Goal: Information Seeking & Learning: Learn about a topic

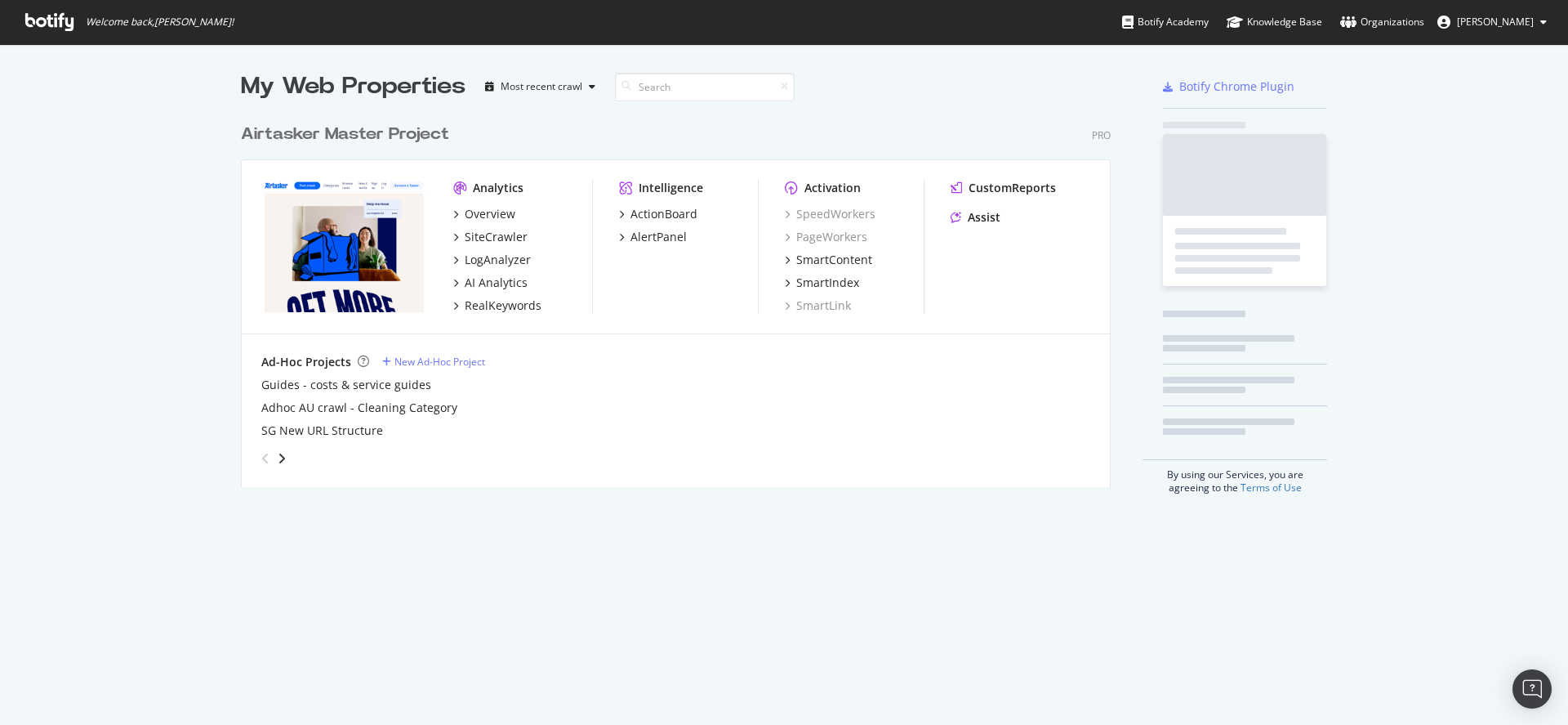
scroll to position [712, 1544]
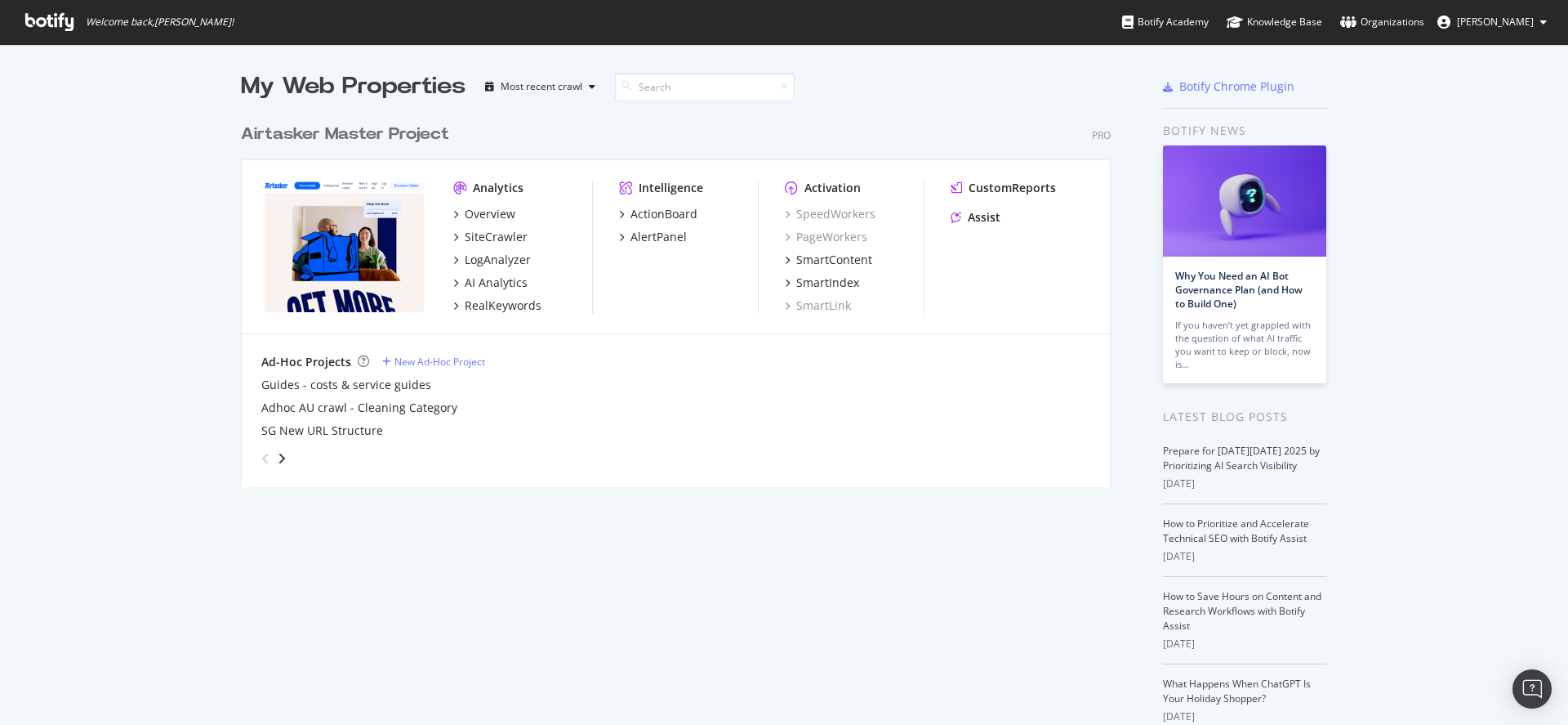
click at [970, 257] on div "CustomReports Assist" at bounding box center [1020, 246] width 140 height 134
click at [486, 263] on div "LogAnalyzer" at bounding box center [498, 260] width 66 height 16
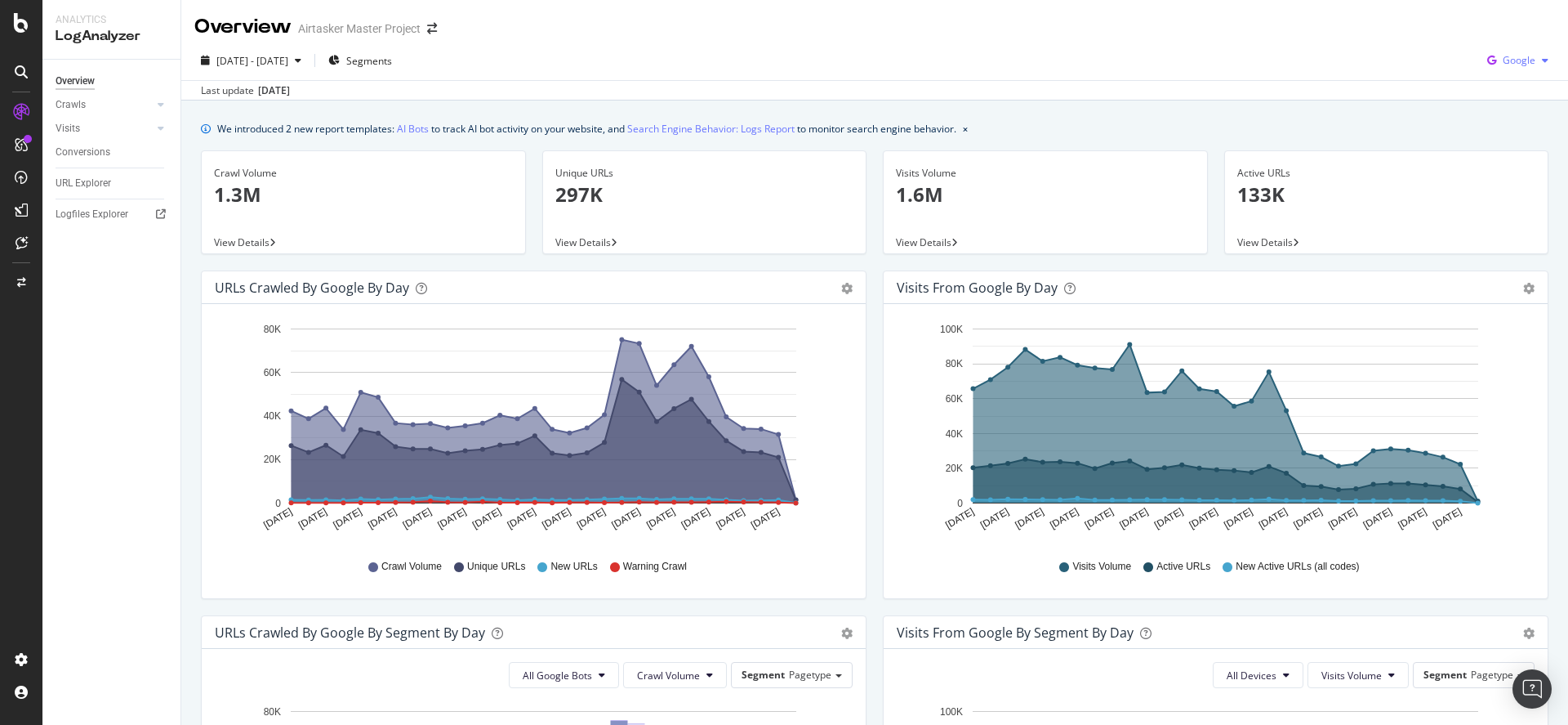
click at [1491, 67] on div "Google" at bounding box center [1518, 60] width 75 height 24
click at [1494, 116] on span "Bing" at bounding box center [1520, 123] width 60 height 15
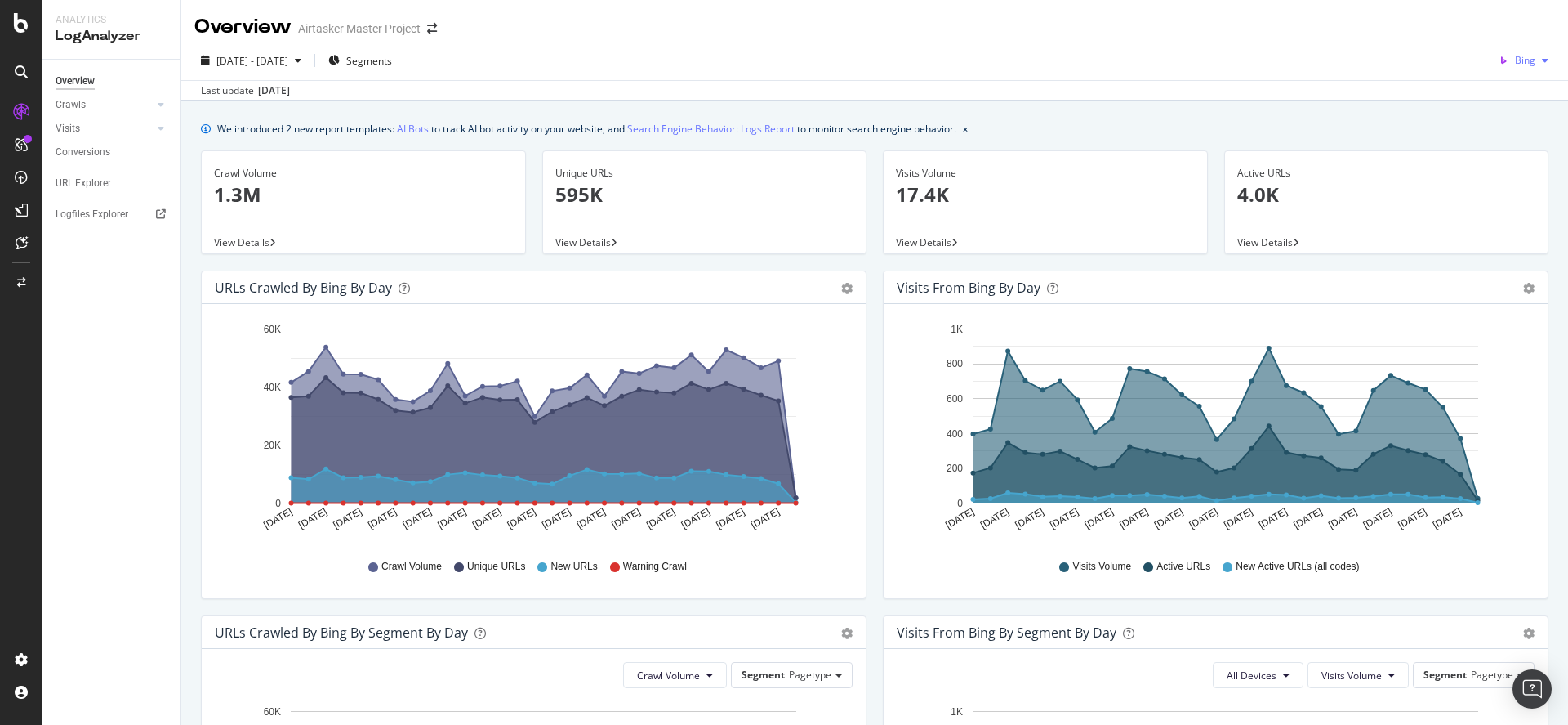
click at [1500, 65] on icon "button" at bounding box center [1504, 61] width 23 height 23
click at [1500, 154] on span "OpenAI" at bounding box center [1520, 153] width 60 height 15
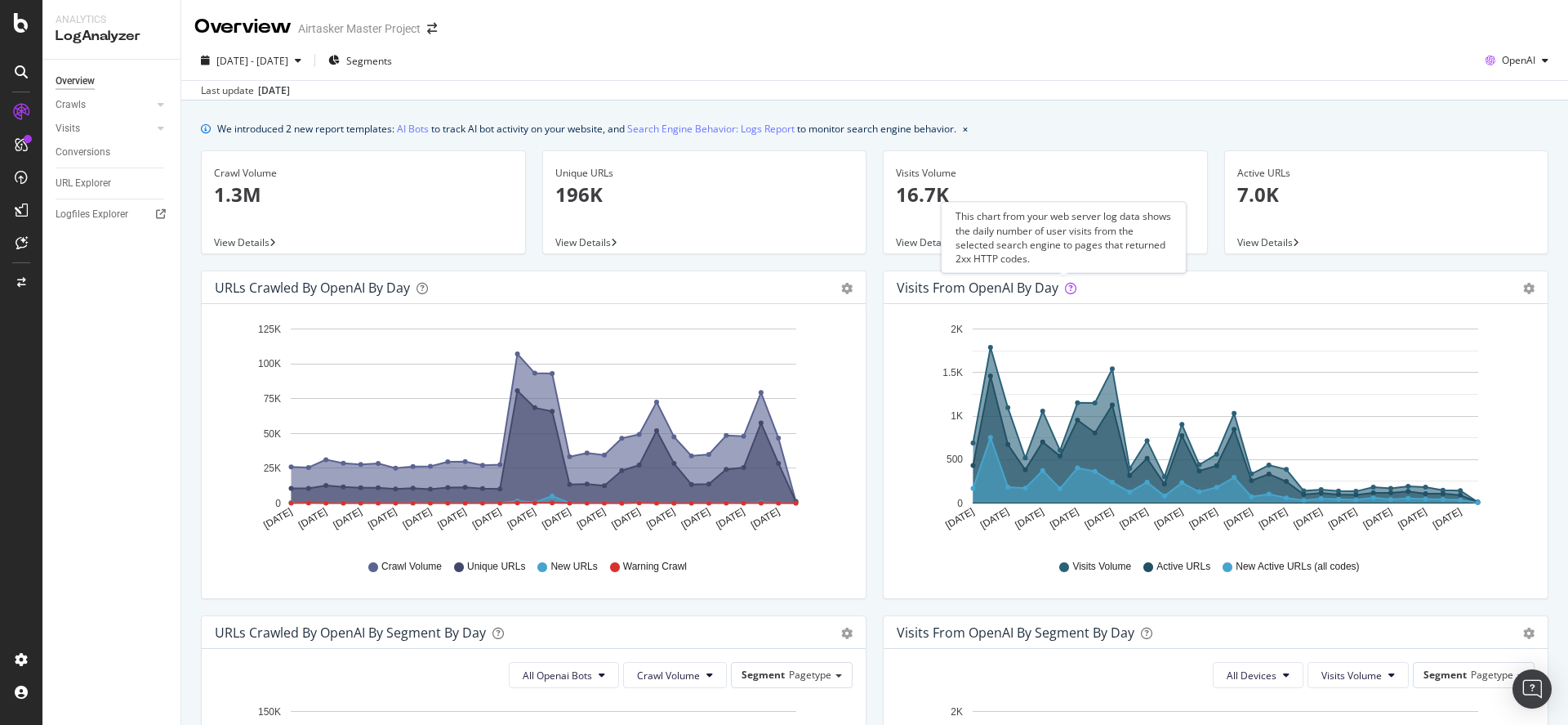
click at [1066, 287] on icon at bounding box center [1071, 289] width 12 height 12
click at [1523, 289] on icon "gear" at bounding box center [1529, 289] width 12 height 12
click at [1523, 291] on div "Visits from OpenAI by day Area Table" at bounding box center [1215, 288] width 664 height 33
click at [1541, 69] on div "OpenAI" at bounding box center [1518, 60] width 76 height 24
click at [1517, 173] on div "Other AI Bots" at bounding box center [1505, 184] width 112 height 23
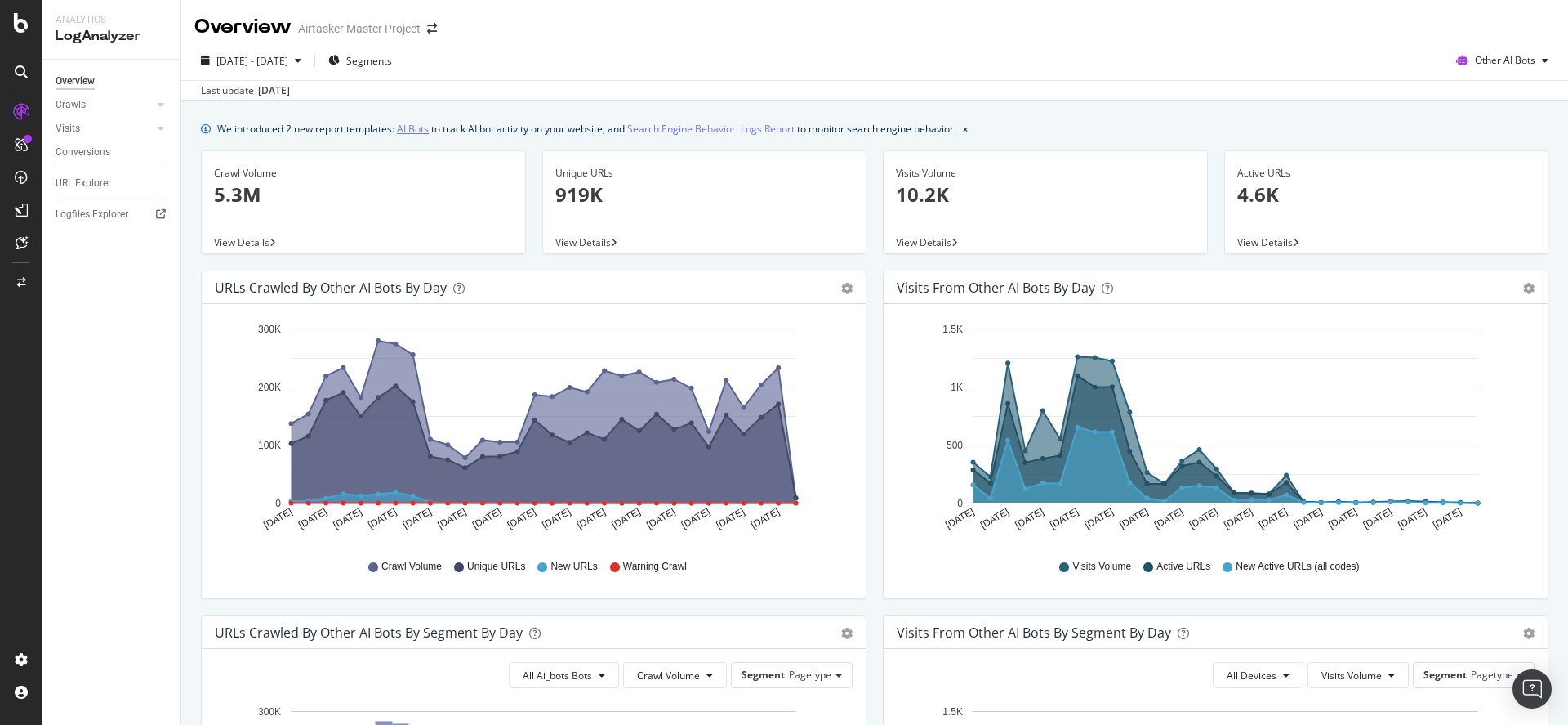
click at [419, 129] on link "AI Bots" at bounding box center [413, 129] width 32 height 17
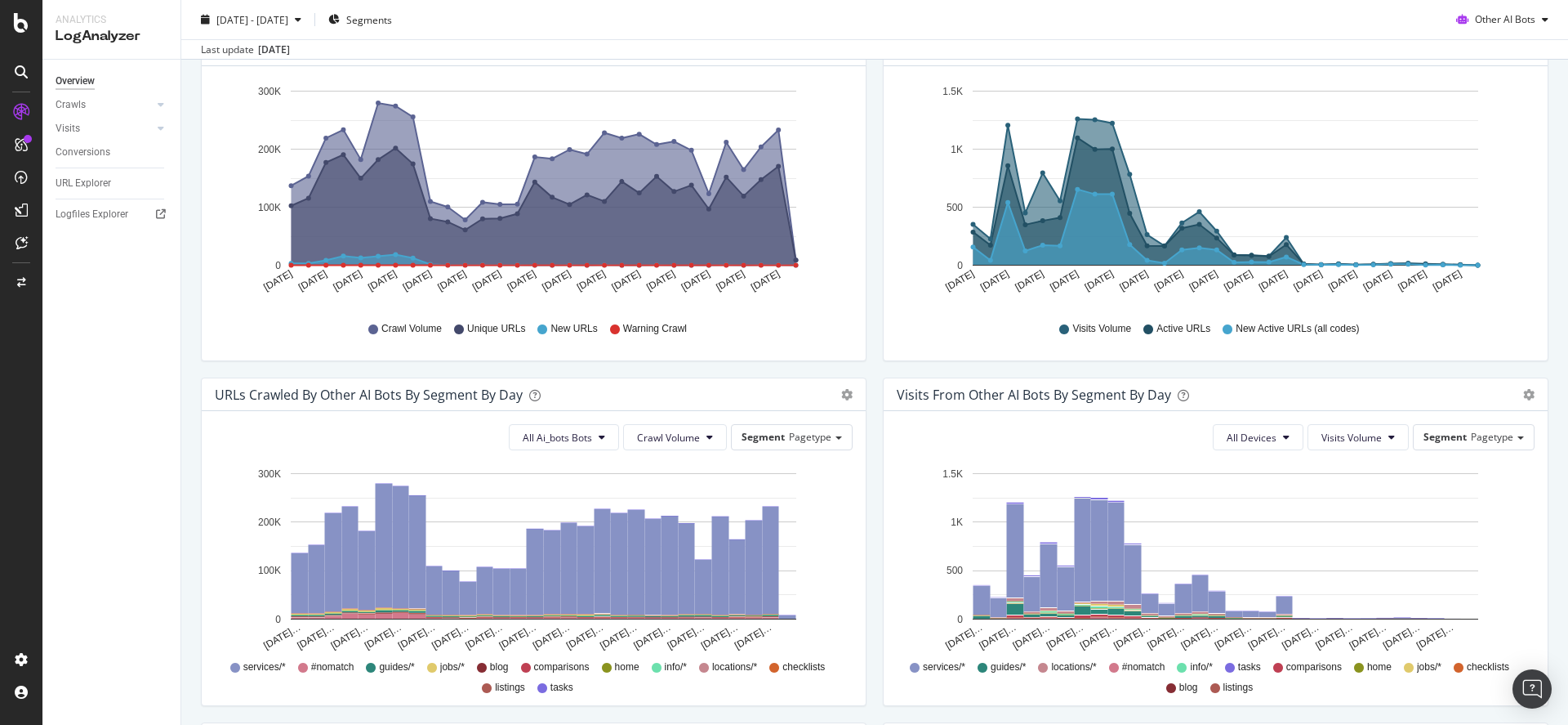
scroll to position [365, 0]
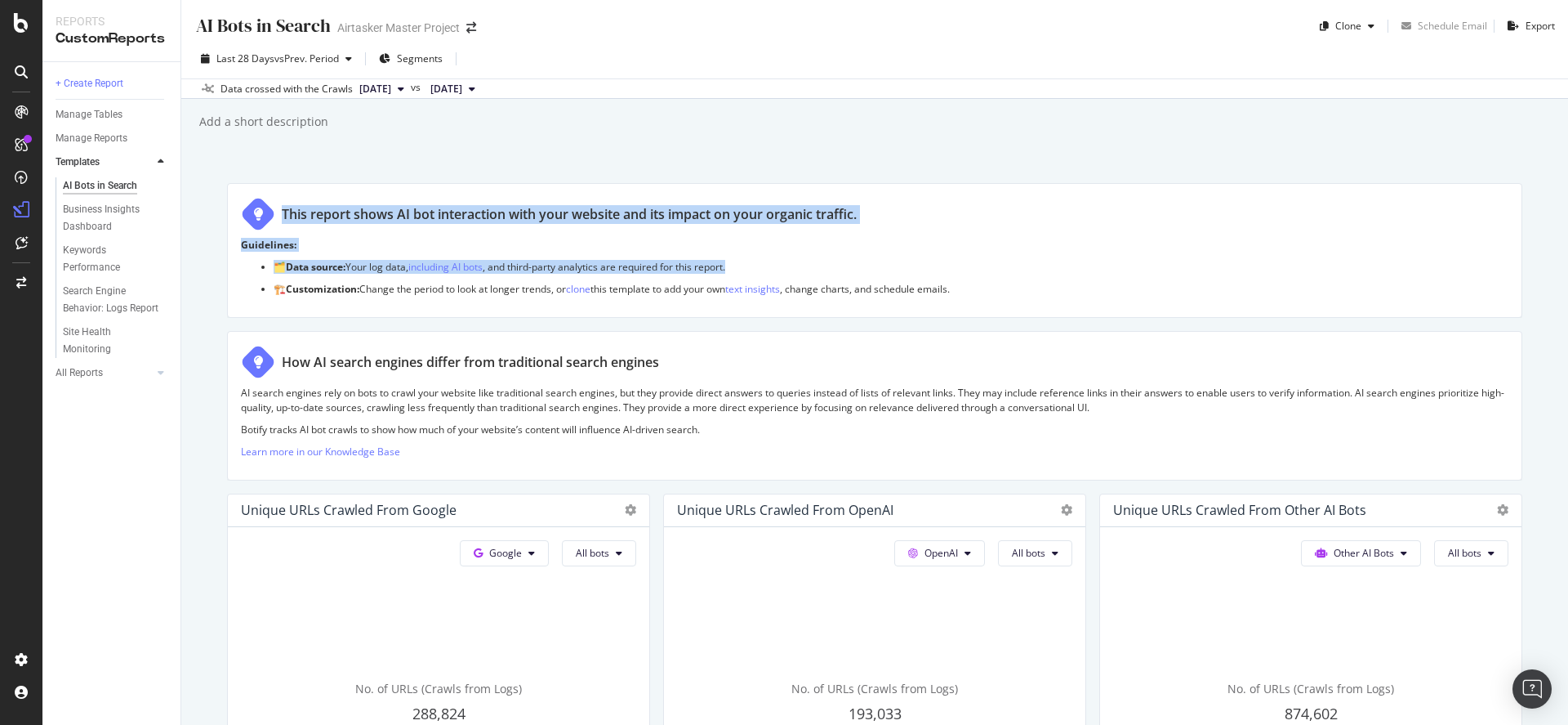
drag, startPoint x: 748, startPoint y: 268, endPoint x: 273, endPoint y: 216, distance: 477.8
click at [273, 216] on div "This report shows AI bot interaction with your website and its impact on your o…" at bounding box center [874, 250] width 1296 height 135
click at [312, 171] on div "AI Bots in Search AI Bots in Search Airtasker Master Project Clone Schedule Ema…" at bounding box center [874, 362] width 1387 height 725
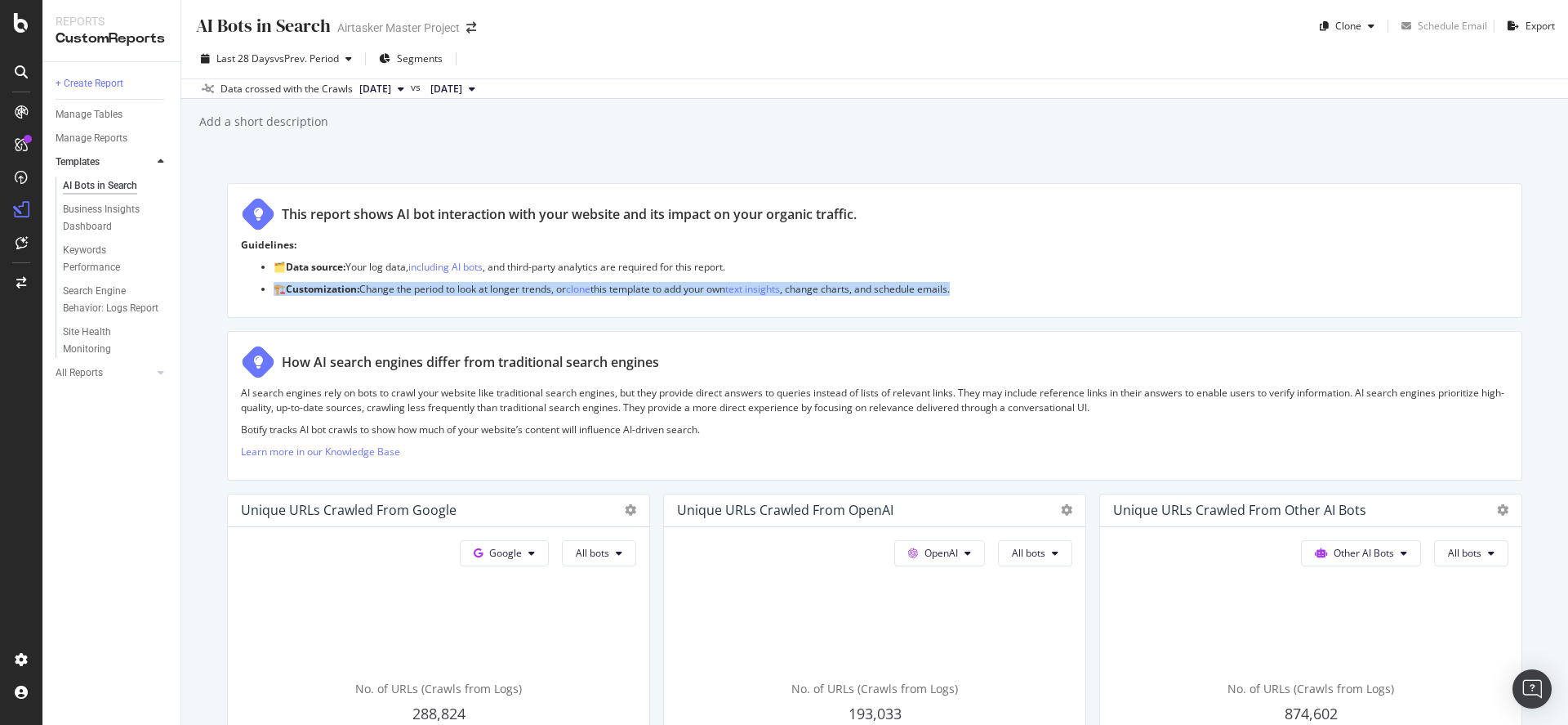
drag, startPoint x: 955, startPoint y: 295, endPoint x: 269, endPoint y: 285, distance: 686.1
click at [269, 285] on ul "🗂️ Data source: Your log data, including AI bots , and third-party analytics ar…" at bounding box center [875, 277] width 1268 height 36
click at [544, 348] on div "How AI search engines differ from traditional search engines" at bounding box center [875, 362] width 1268 height 34
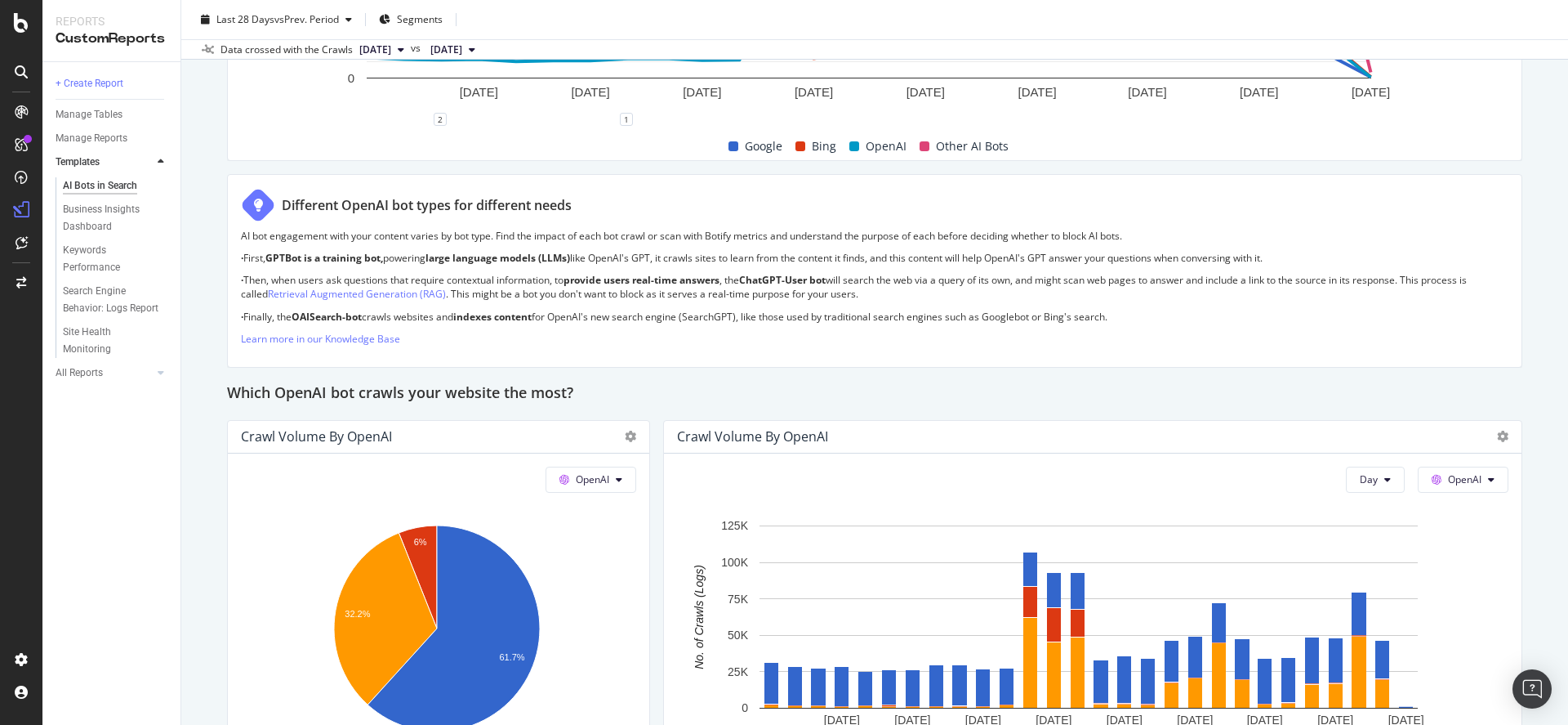
scroll to position [1066, 0]
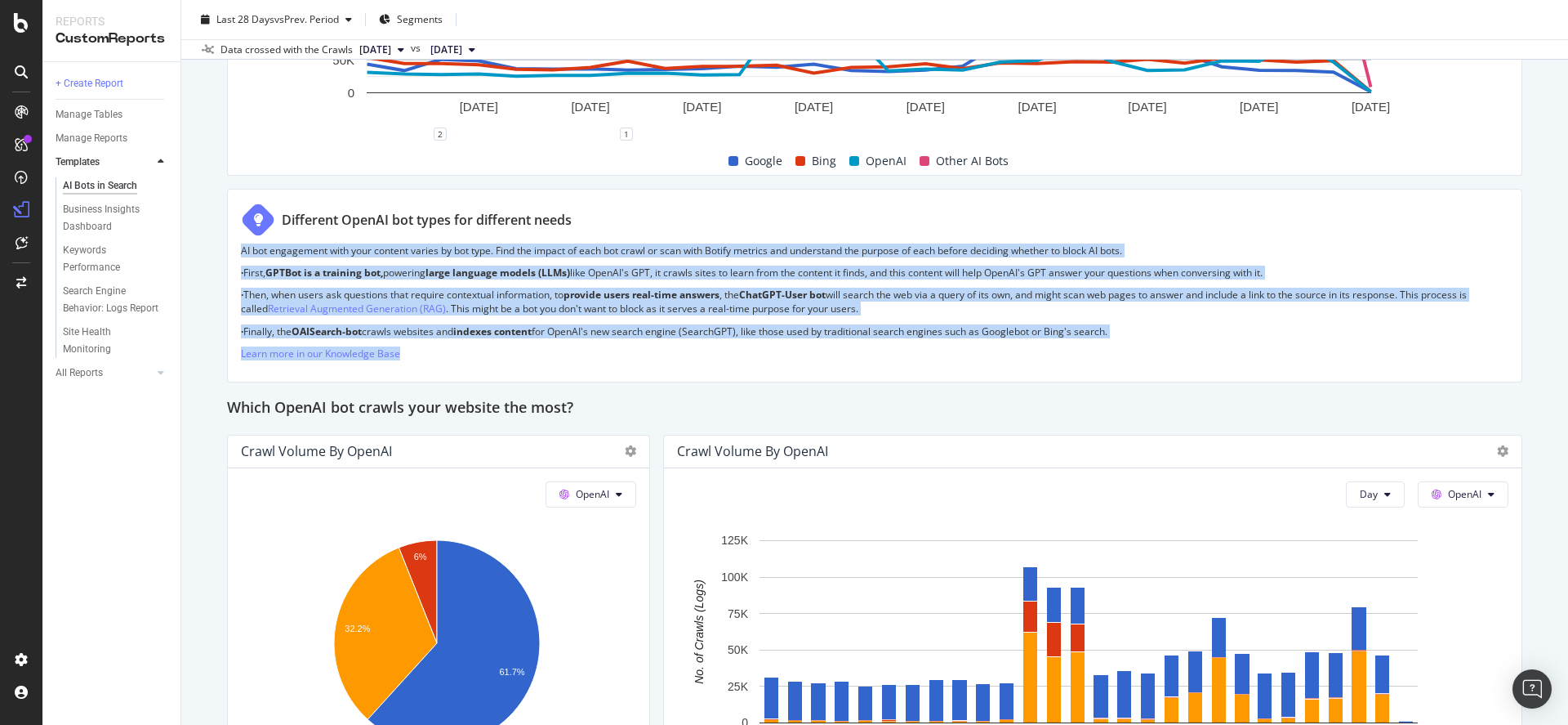
drag, startPoint x: 228, startPoint y: 254, endPoint x: 572, endPoint y: 352, distance: 357.7
click at [572, 352] on div "Different OpenAI bot types for different needs AI bot engagement with your cont…" at bounding box center [874, 286] width 1296 height 194
click at [572, 352] on p "Learn more in our Knowledge Base" at bounding box center [875, 353] width 1268 height 14
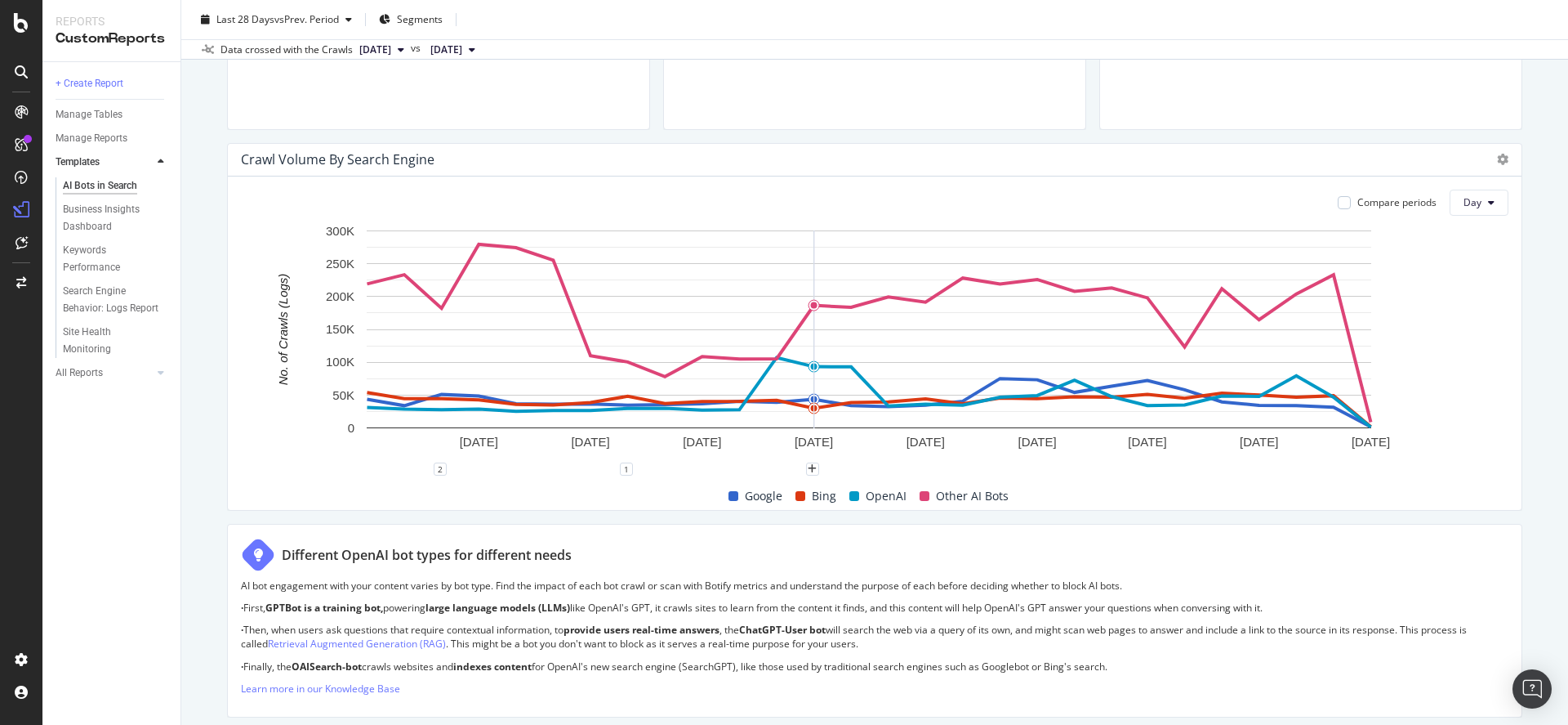
scroll to position [735, 0]
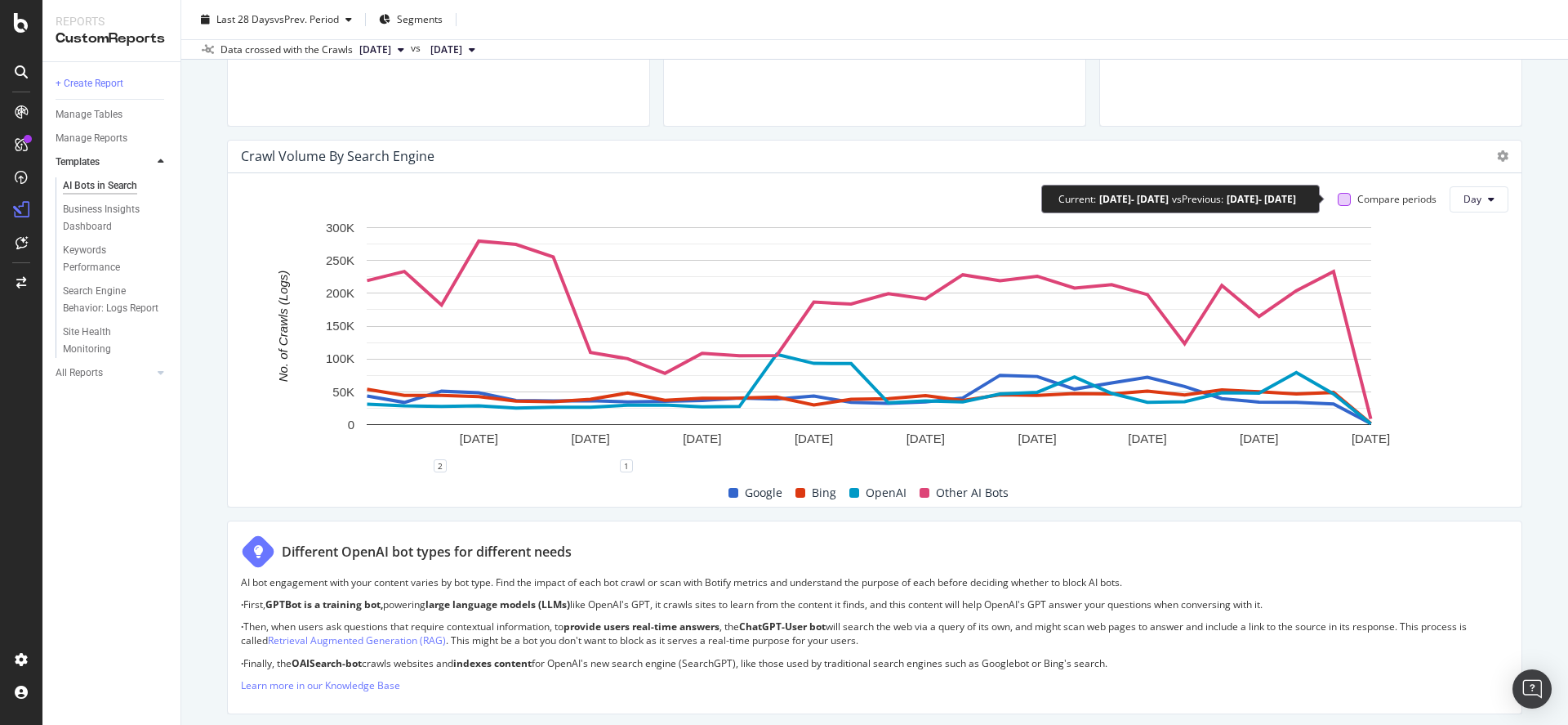
click at [1338, 202] on div at bounding box center [1344, 199] width 13 height 13
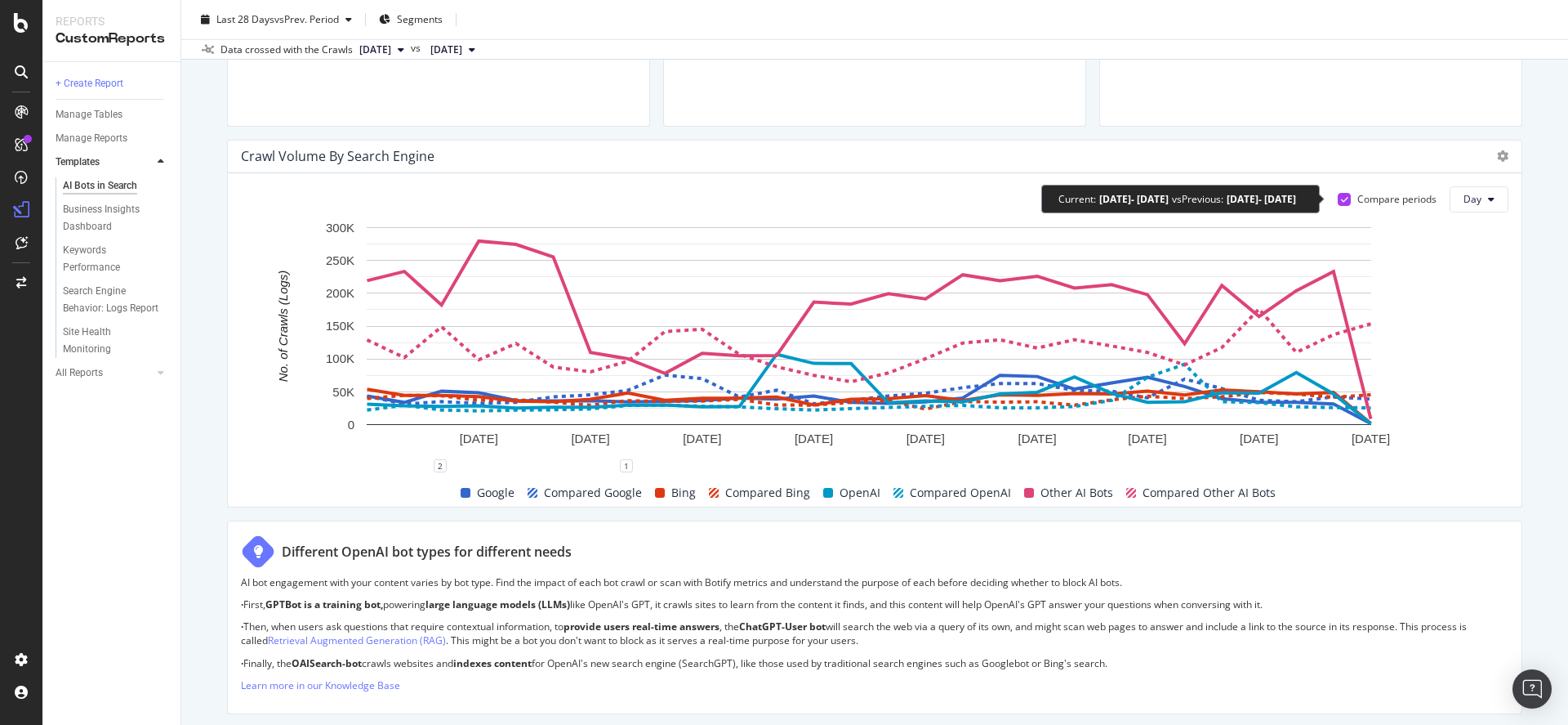
click at [1338, 201] on div at bounding box center [1344, 199] width 13 height 13
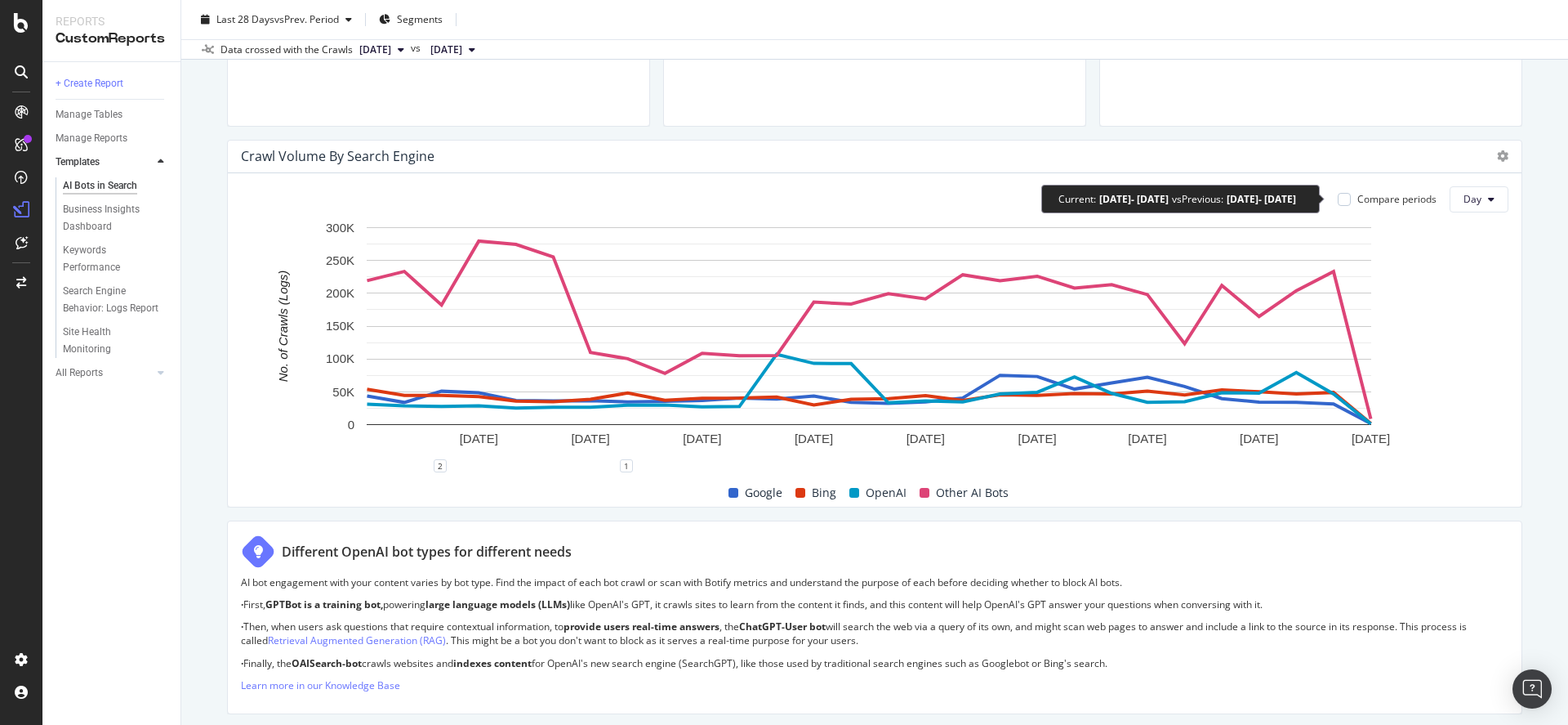
click at [1338, 201] on div at bounding box center [1344, 199] width 13 height 13
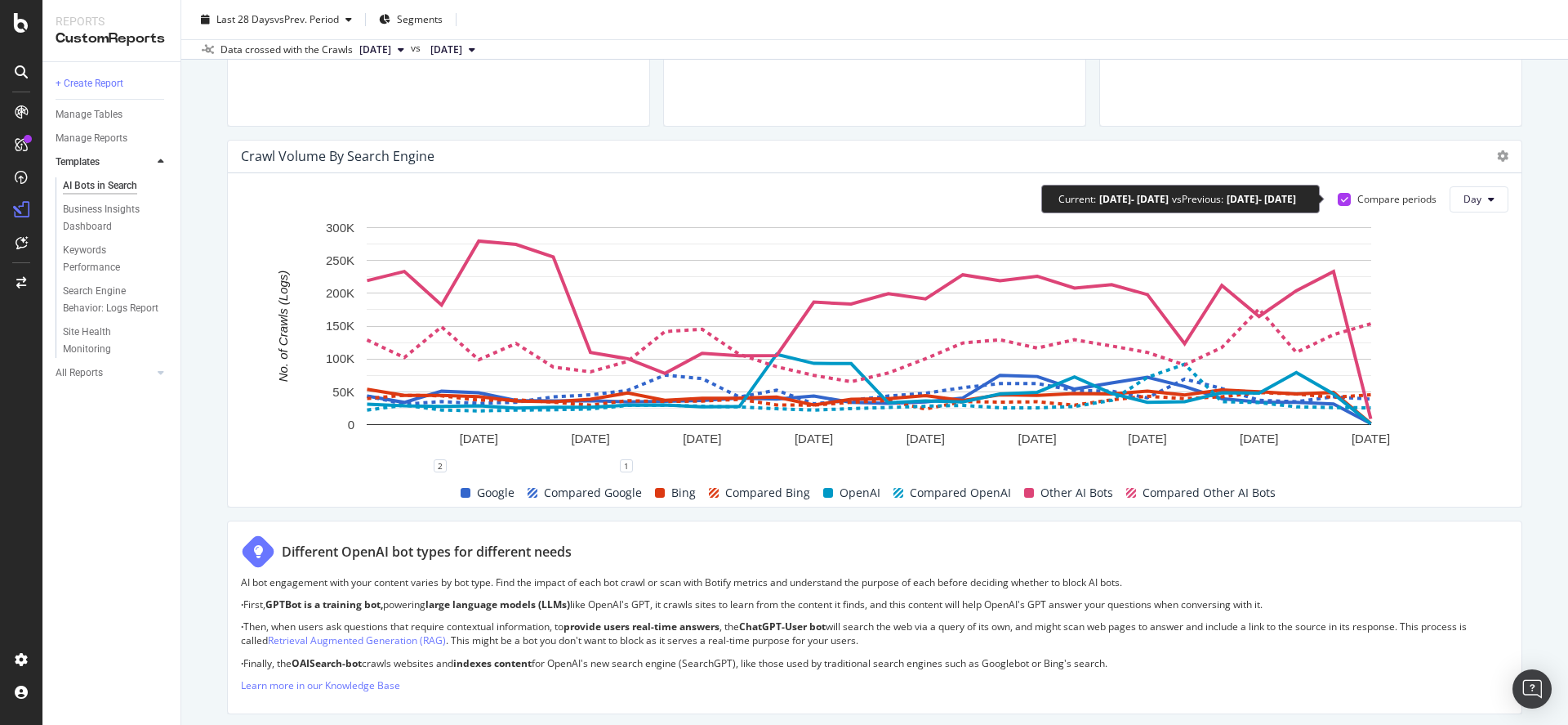
click at [1338, 201] on div at bounding box center [1344, 199] width 13 height 13
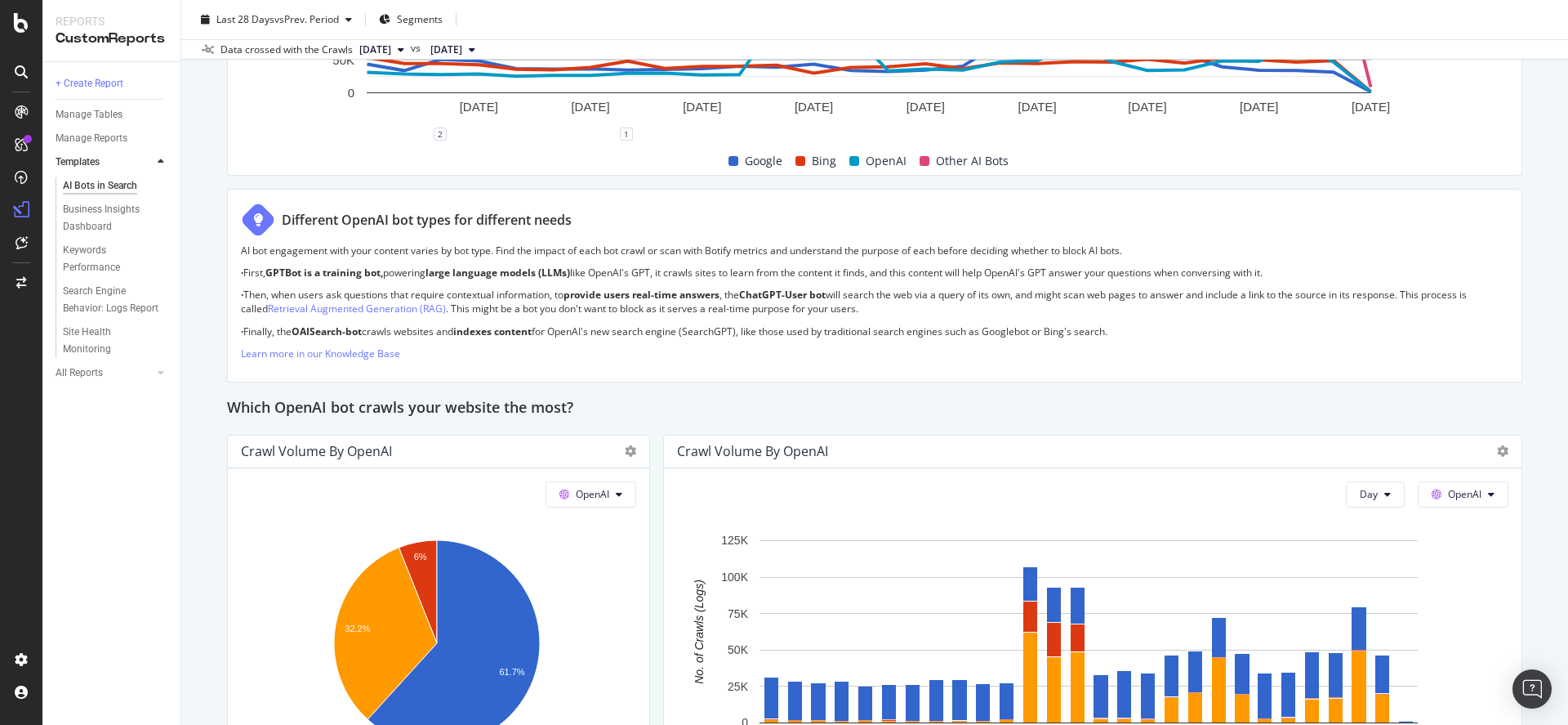
scroll to position [1086, 0]
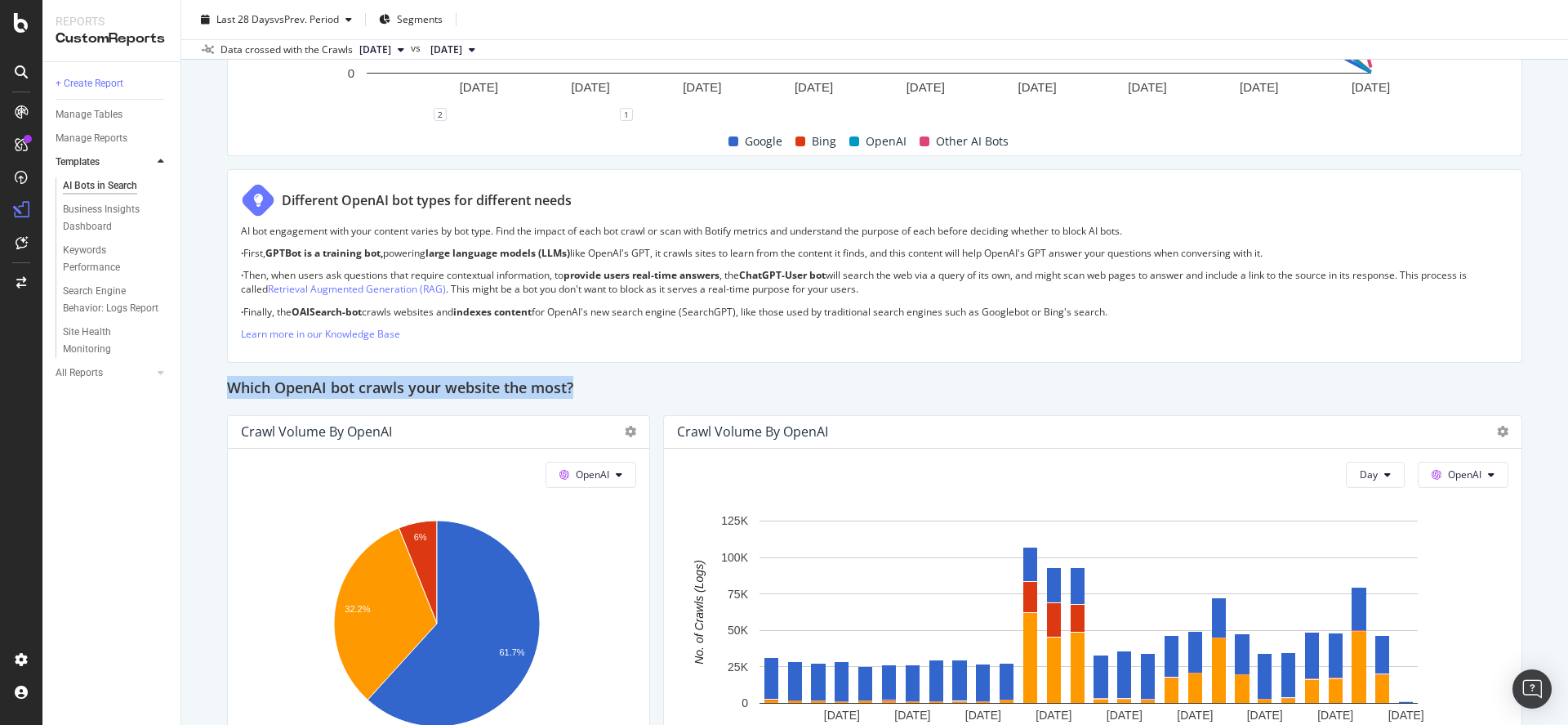
drag, startPoint x: 219, startPoint y: 387, endPoint x: 591, endPoint y: 389, distance: 372.0
click at [591, 389] on div "AI Bots in Search AI Bots in Search Airtasker Master Project Clone Schedule Ema…" at bounding box center [874, 362] width 1387 height 725
click at [591, 389] on div "Which OpenAI bot crawls your website the most?" at bounding box center [874, 389] width 1296 height 26
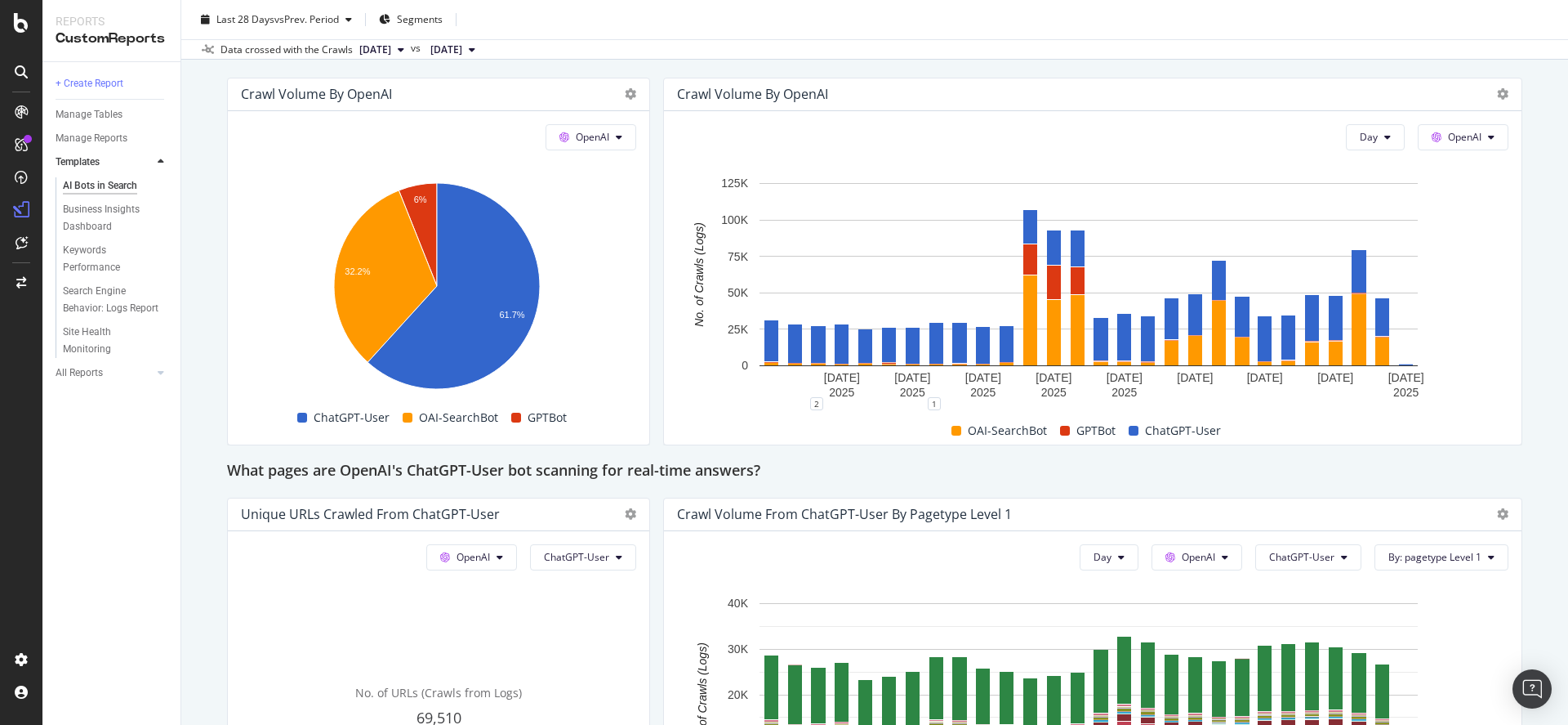
scroll to position [1685, 0]
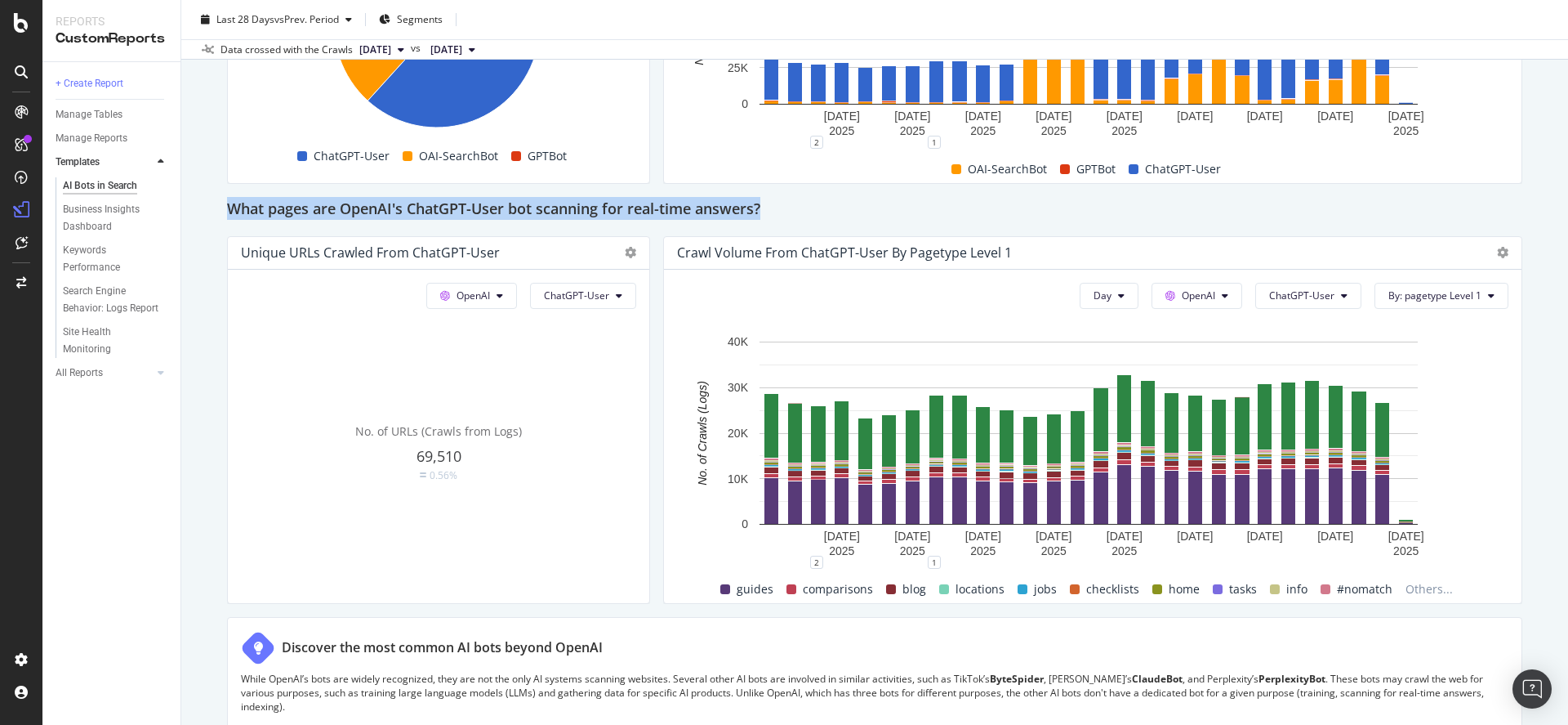
drag, startPoint x: 220, startPoint y: 202, endPoint x: 782, endPoint y: 205, distance: 562.0
click at [782, 205] on div "AI Bots in Search AI Bots in Search Airtasker Master Project Clone Schedule Ema…" at bounding box center [874, 362] width 1387 height 725
click at [782, 205] on div "What pages are OpenAI's ChatGPT-User bot scanning for real-time answers?" at bounding box center [874, 209] width 1296 height 26
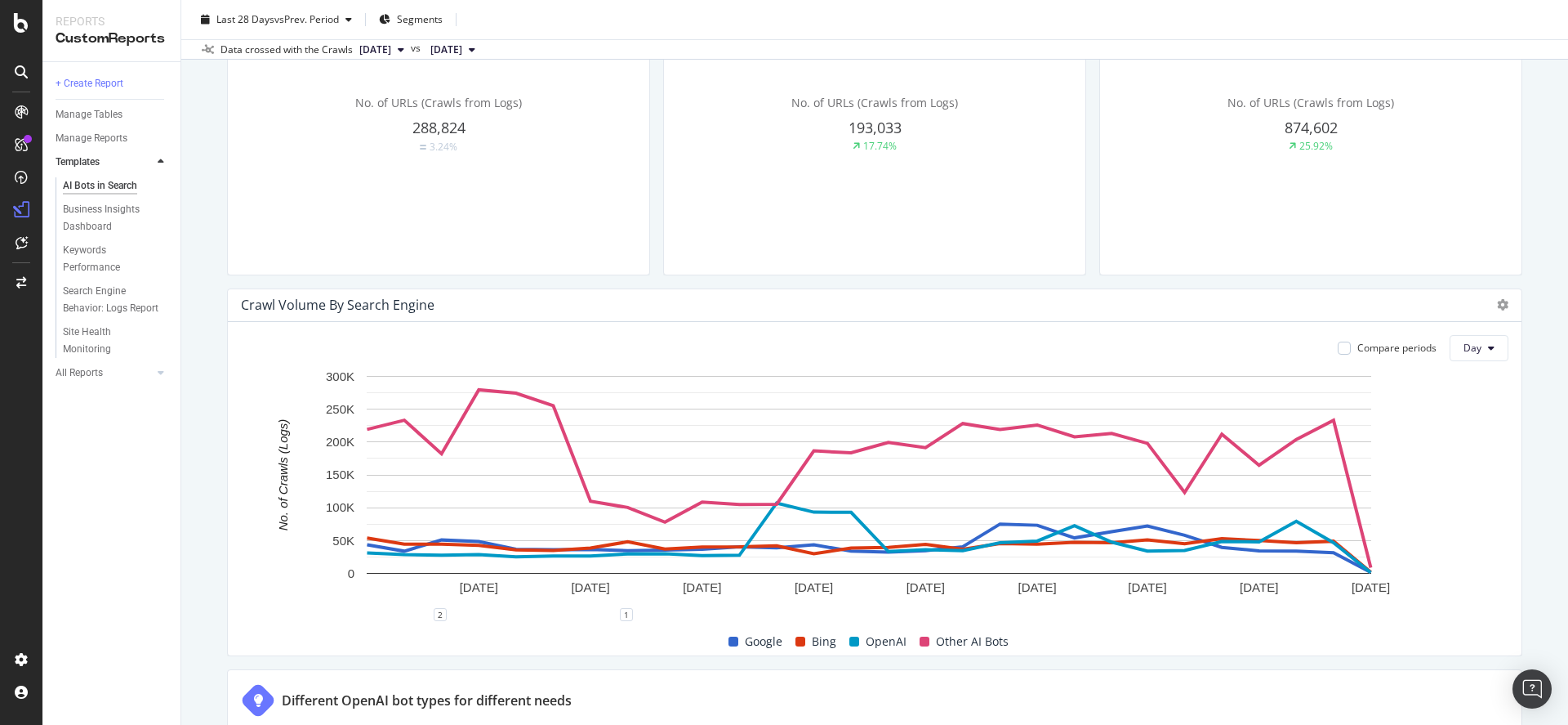
scroll to position [0, 0]
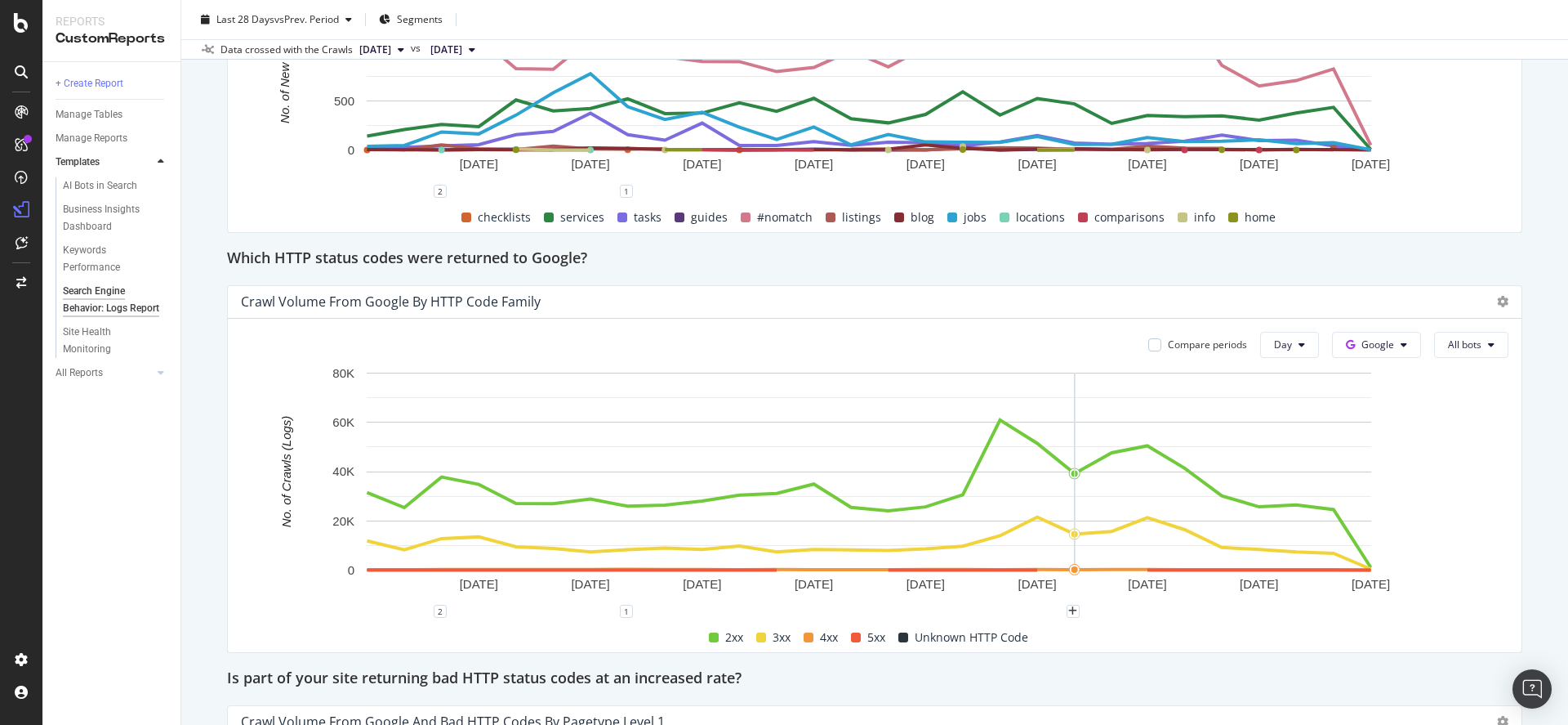
scroll to position [1921, 0]
